Goal: Task Accomplishment & Management: Use online tool/utility

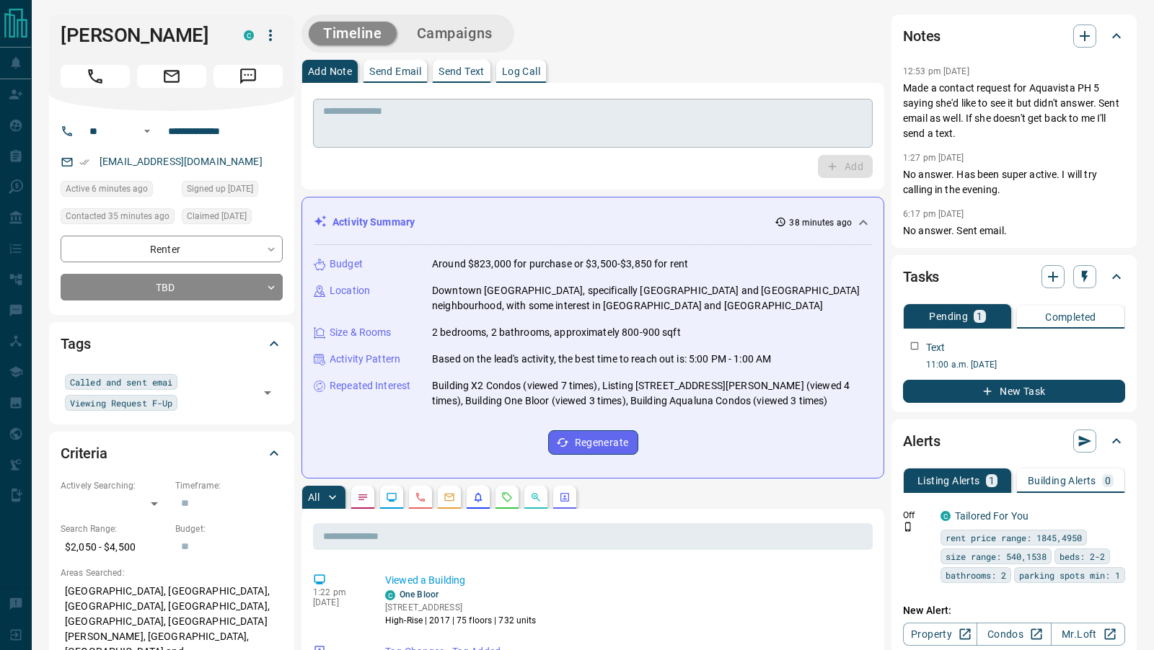
click at [348, 139] on textarea at bounding box center [592, 123] width 539 height 37
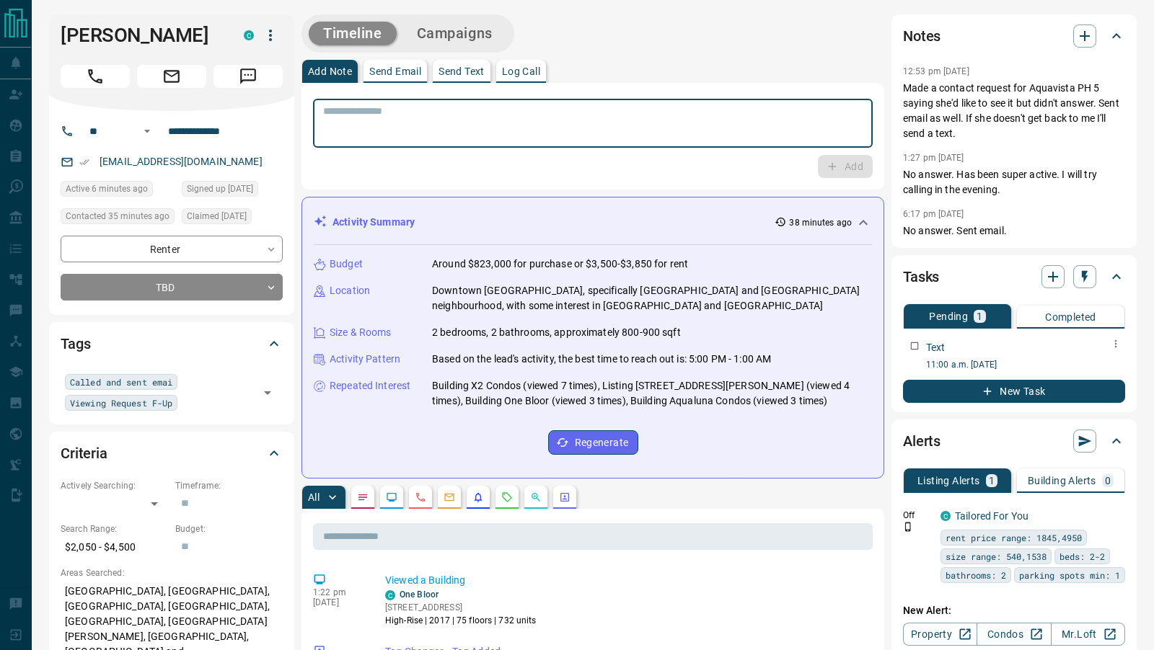
click at [1116, 338] on icon "button" at bounding box center [1116, 344] width 12 height 12
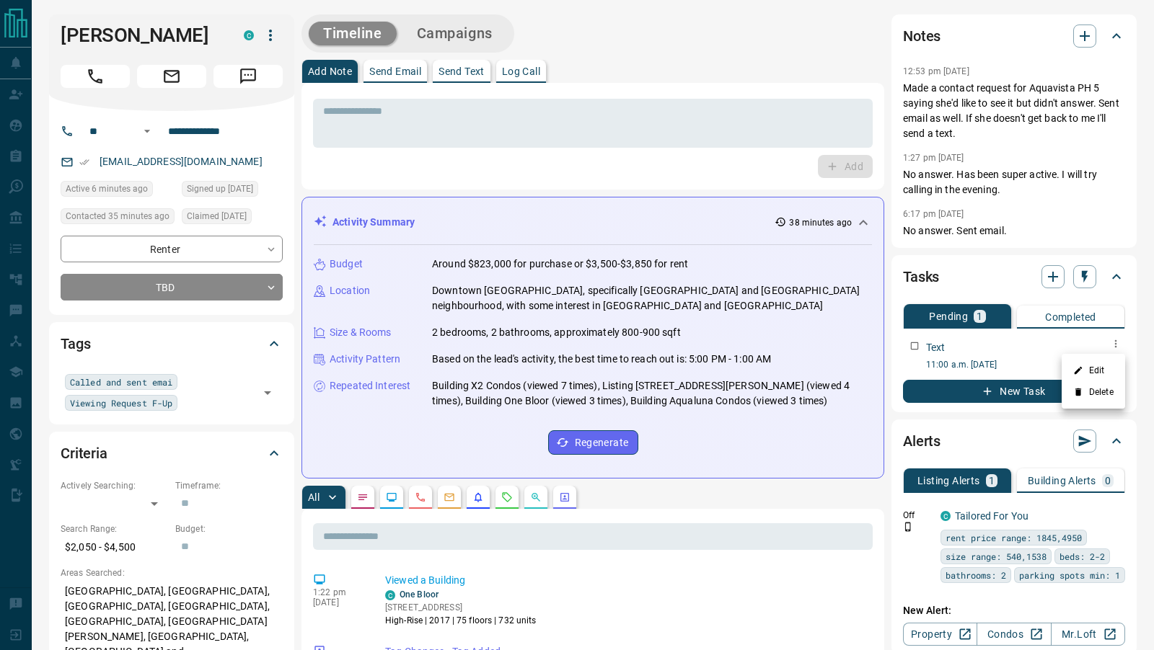
click at [1090, 391] on li "Delete" at bounding box center [1092, 392] width 63 height 22
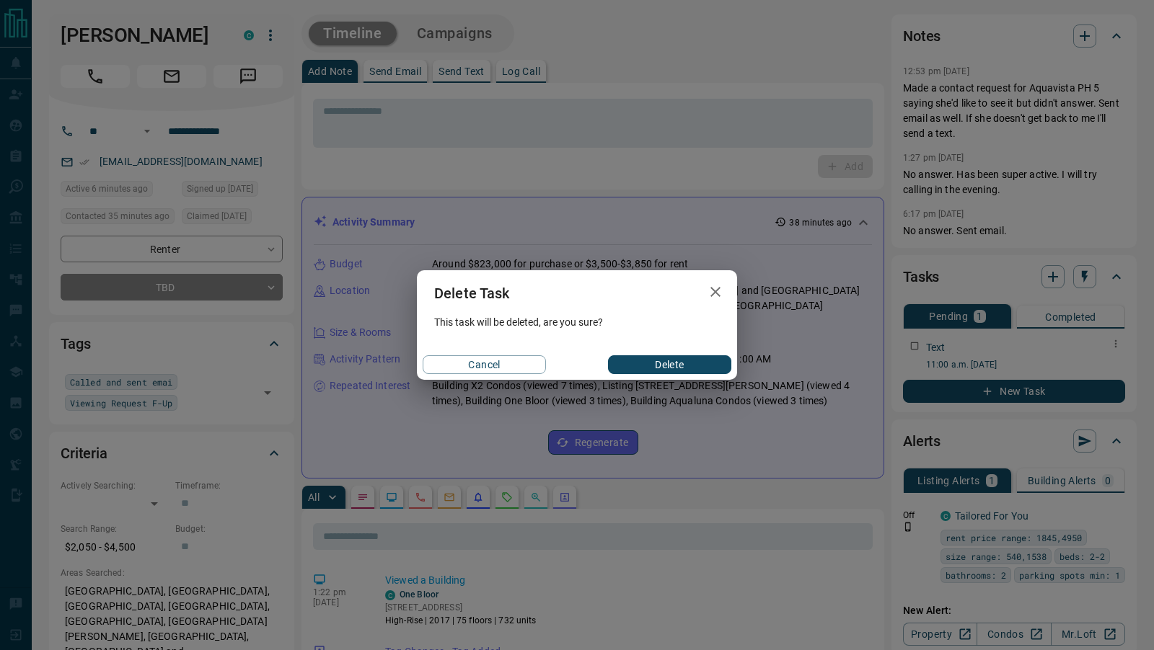
click at [651, 368] on button "Delete" at bounding box center [669, 364] width 123 height 19
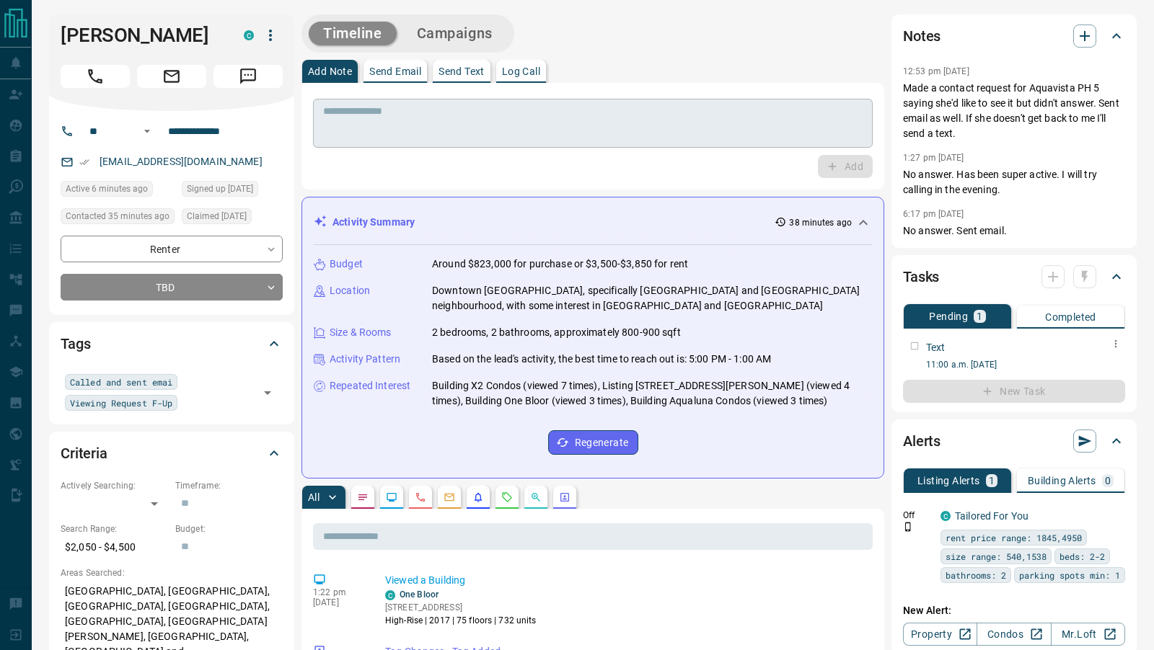
click at [403, 138] on textarea at bounding box center [592, 123] width 539 height 37
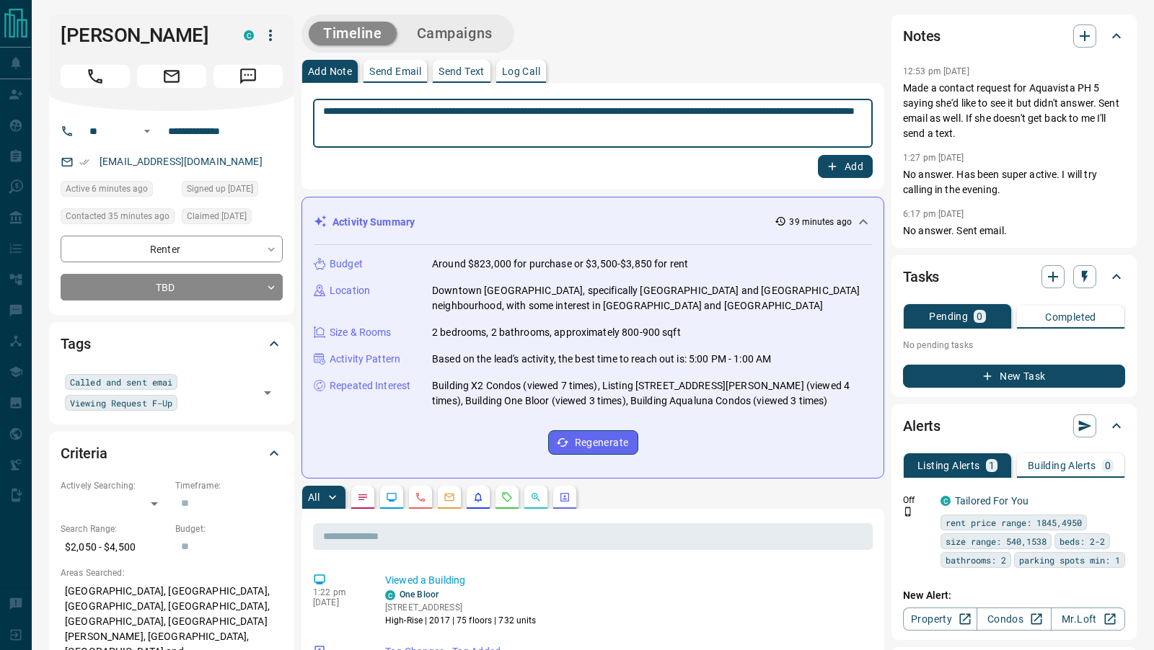
type textarea "**********"
click at [864, 159] on button "Add" at bounding box center [845, 166] width 55 height 23
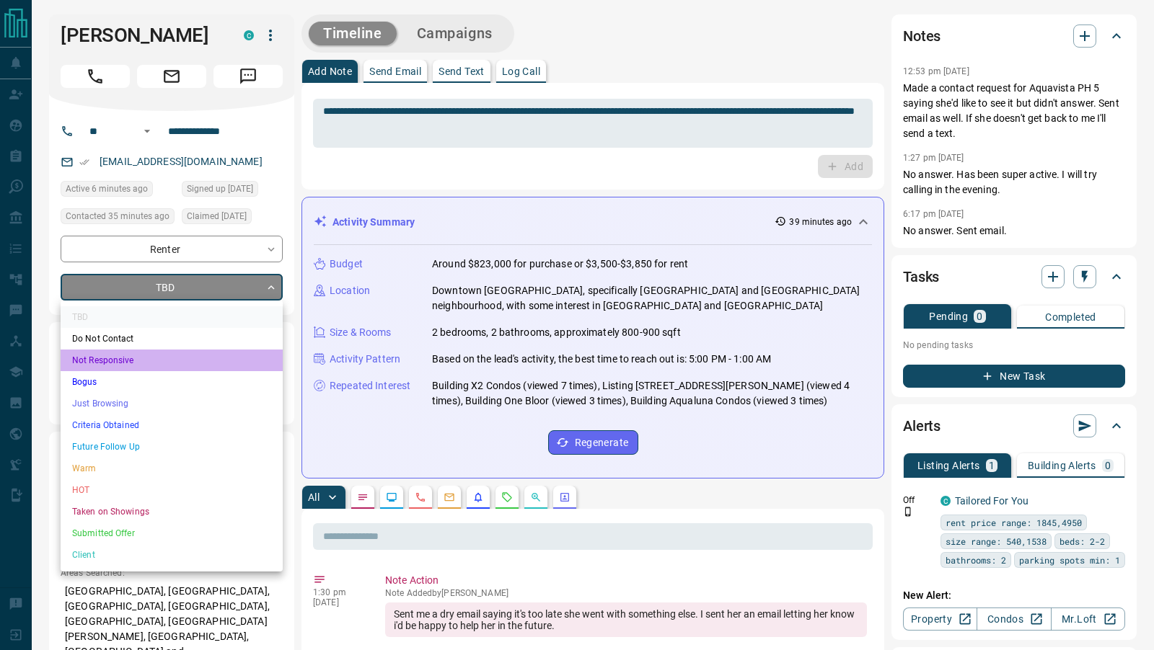
click at [115, 361] on li "Not Responsive" at bounding box center [172, 361] width 222 height 22
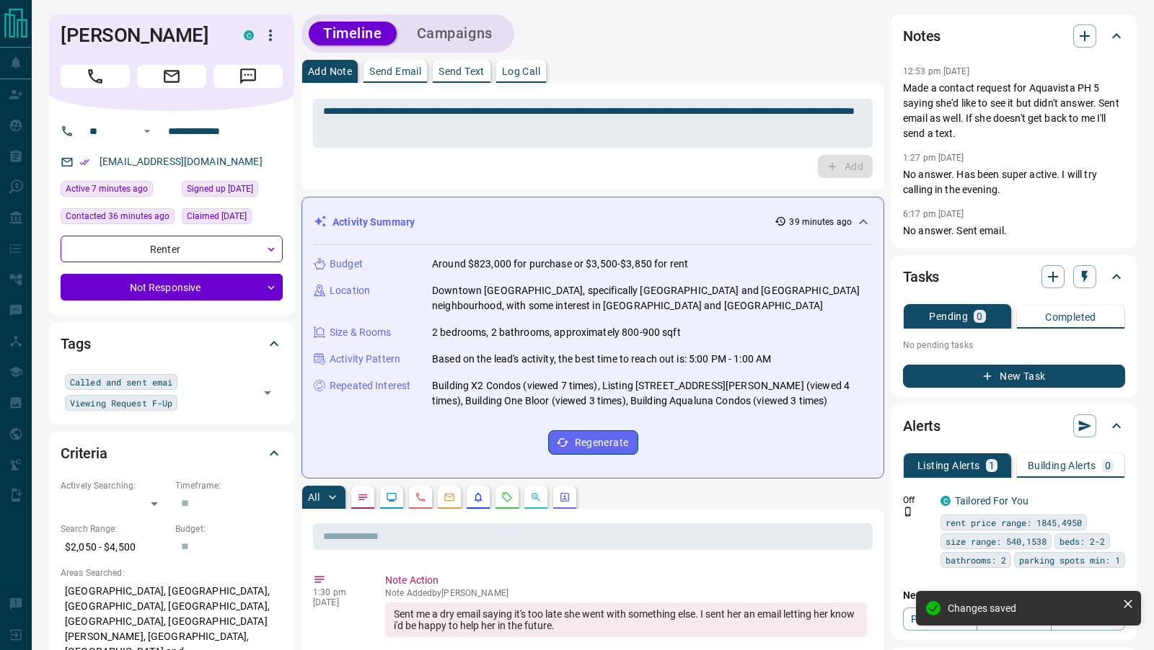
type input "*"
